Goal: Transaction & Acquisition: Purchase product/service

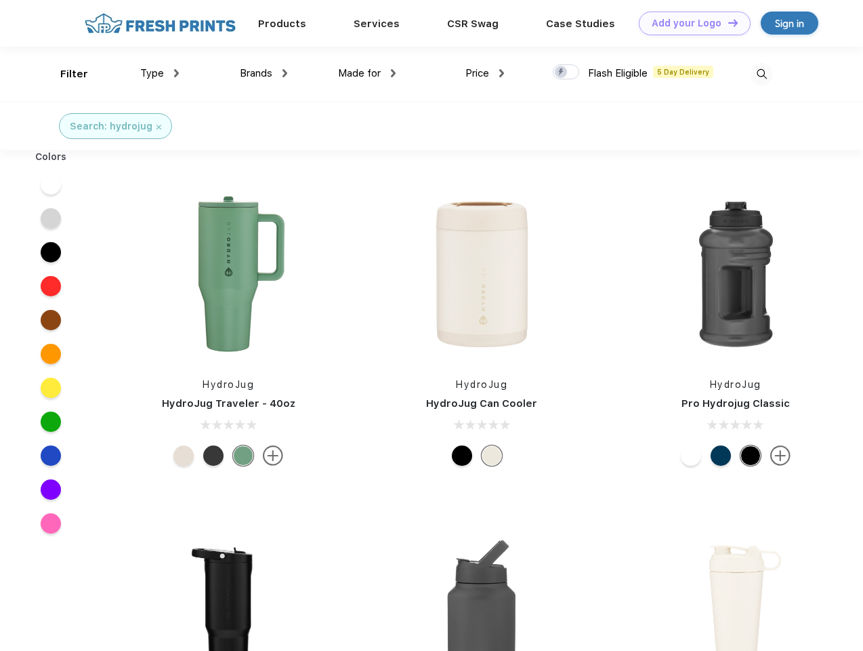
click at [690, 23] on link "Add your Logo Design Tool" at bounding box center [695, 24] width 112 height 24
click at [0, 0] on div "Design Tool" at bounding box center [0, 0] width 0 height 0
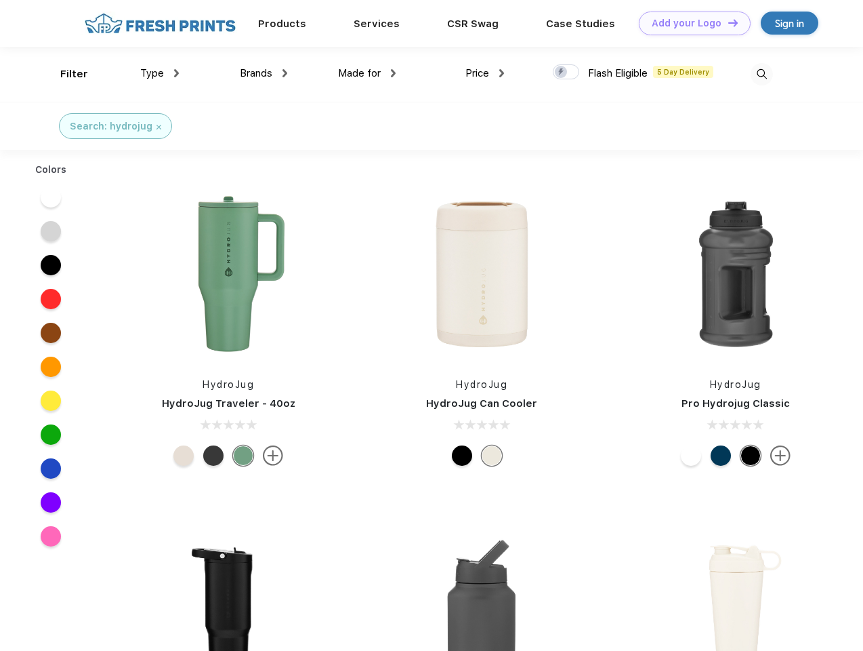
click at [727, 22] on link "Add your Logo Design Tool" at bounding box center [695, 24] width 112 height 24
click at [65, 74] on div "Filter" at bounding box center [74, 74] width 28 height 16
click at [160, 73] on span "Type" at bounding box center [152, 73] width 24 height 12
click at [264, 73] on span "Brands" at bounding box center [256, 73] width 33 height 12
click at [367, 73] on span "Made for" at bounding box center [359, 73] width 43 height 12
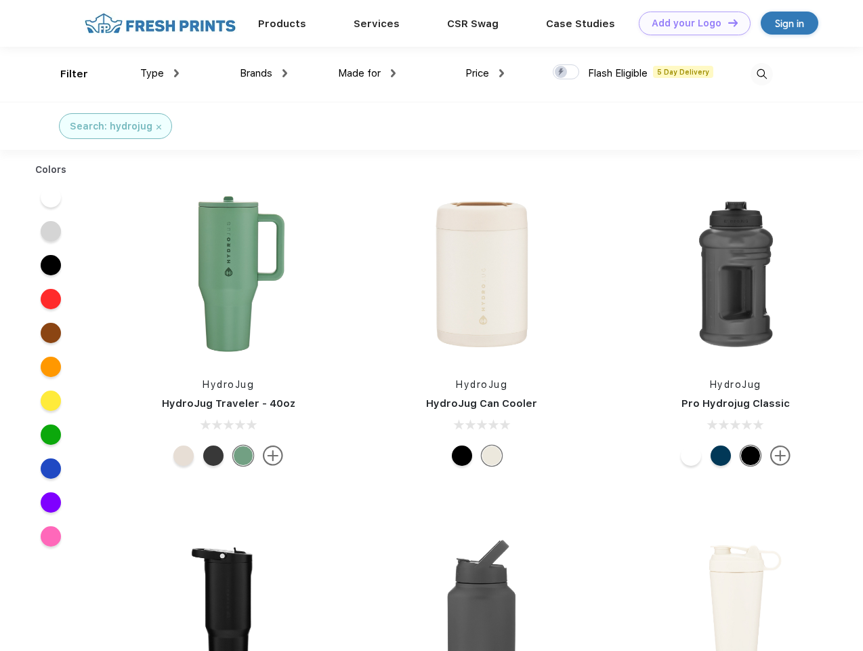
click at [485, 73] on span "Price" at bounding box center [478, 73] width 24 height 12
click at [567, 73] on div at bounding box center [566, 71] width 26 height 15
click at [562, 73] on input "checkbox" at bounding box center [557, 68] width 9 height 9
click at [762, 74] on img at bounding box center [762, 74] width 22 height 22
